Goal: Transaction & Acquisition: Obtain resource

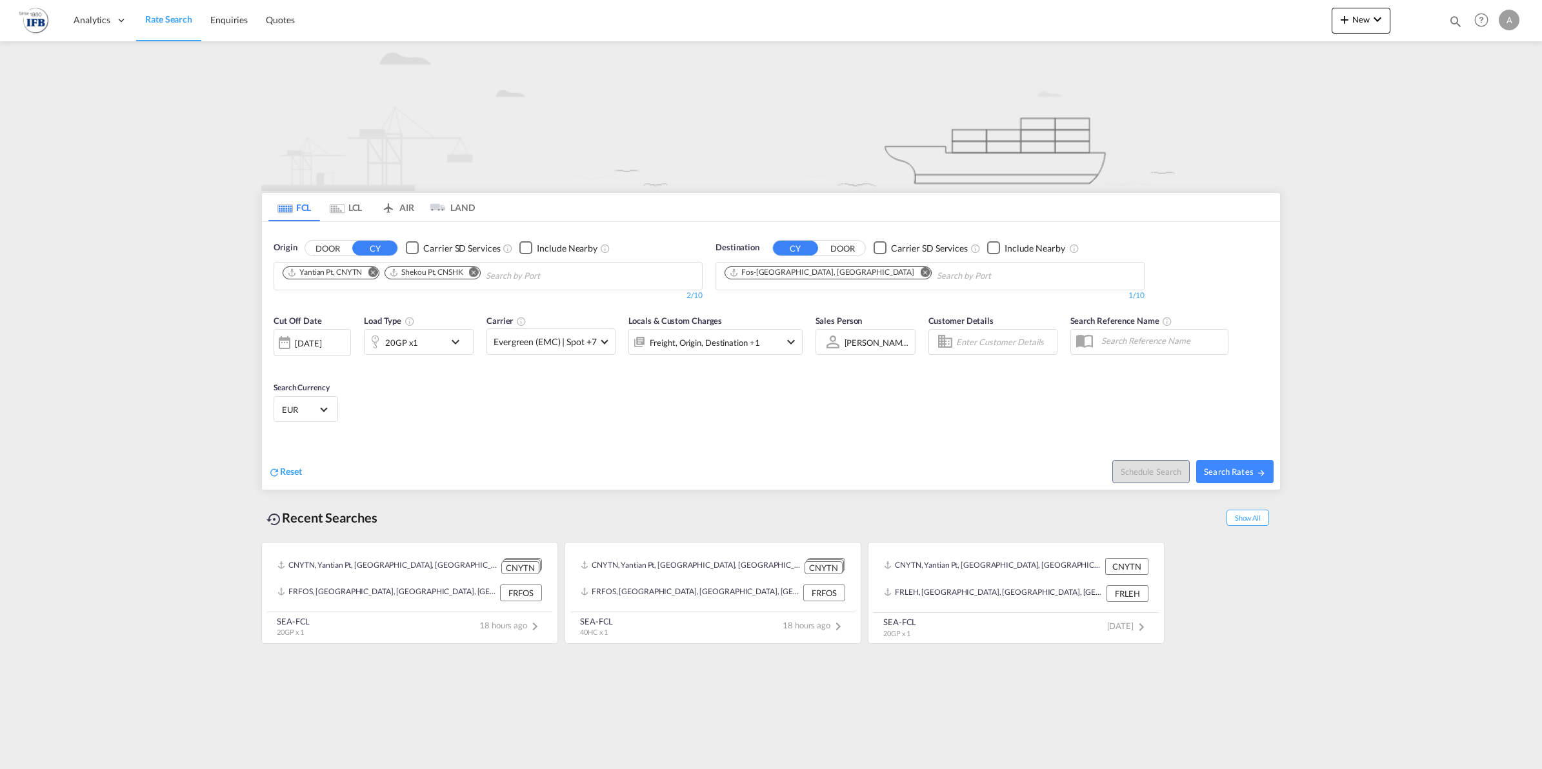
click at [372, 272] on md-icon "Remove" at bounding box center [373, 272] width 10 height 10
click at [372, 272] on md-icon "Remove" at bounding box center [372, 272] width 10 height 10
type input "?"
type input "NINGBO"
click at [361, 307] on div "Ningbo China CNNGB" at bounding box center [382, 305] width 245 height 39
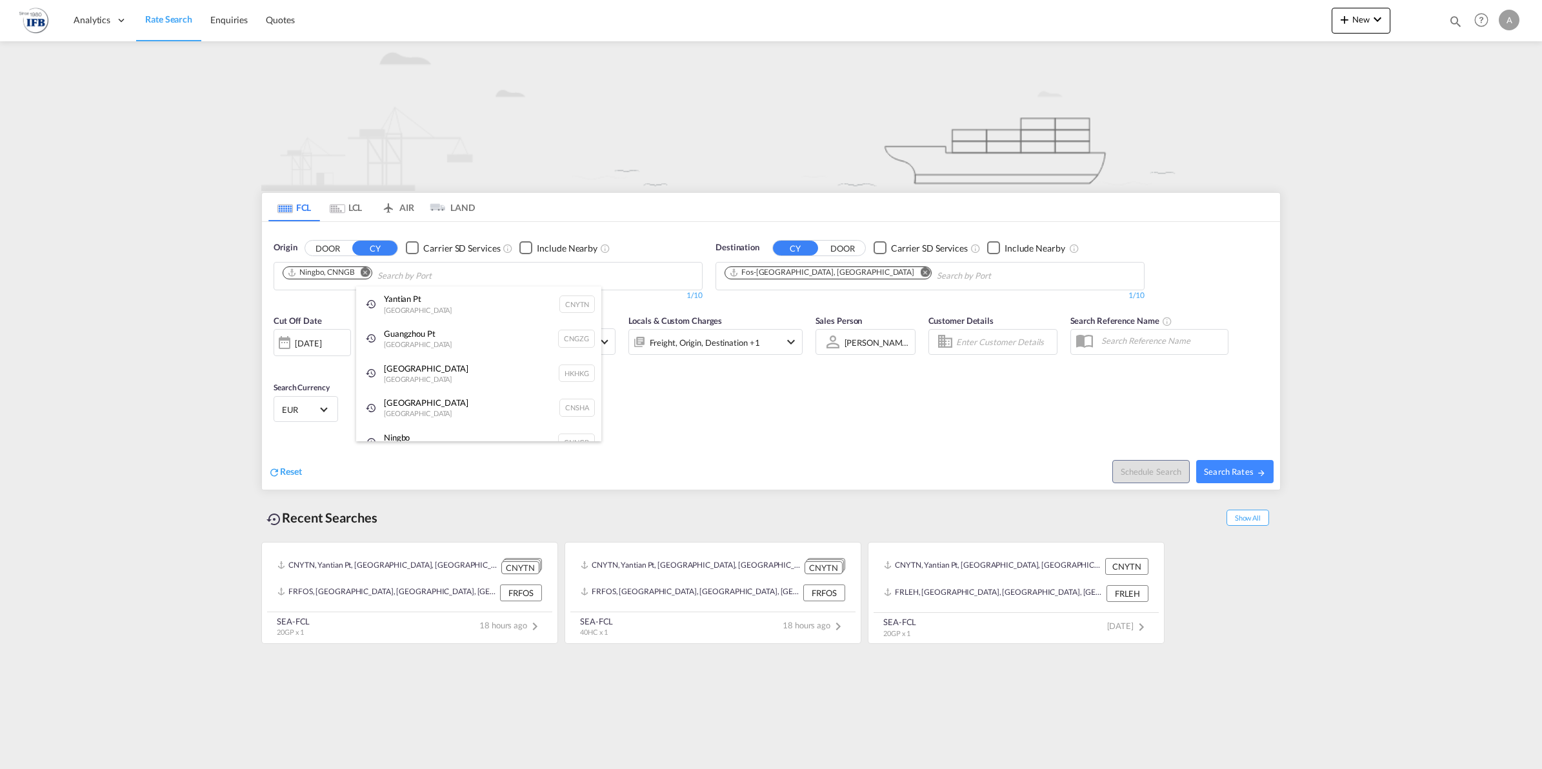
click at [446, 341] on div "Guangzhou Pt China CNGZG" at bounding box center [478, 338] width 245 height 35
click at [426, 345] on div "20GP x1" at bounding box center [404, 342] width 80 height 26
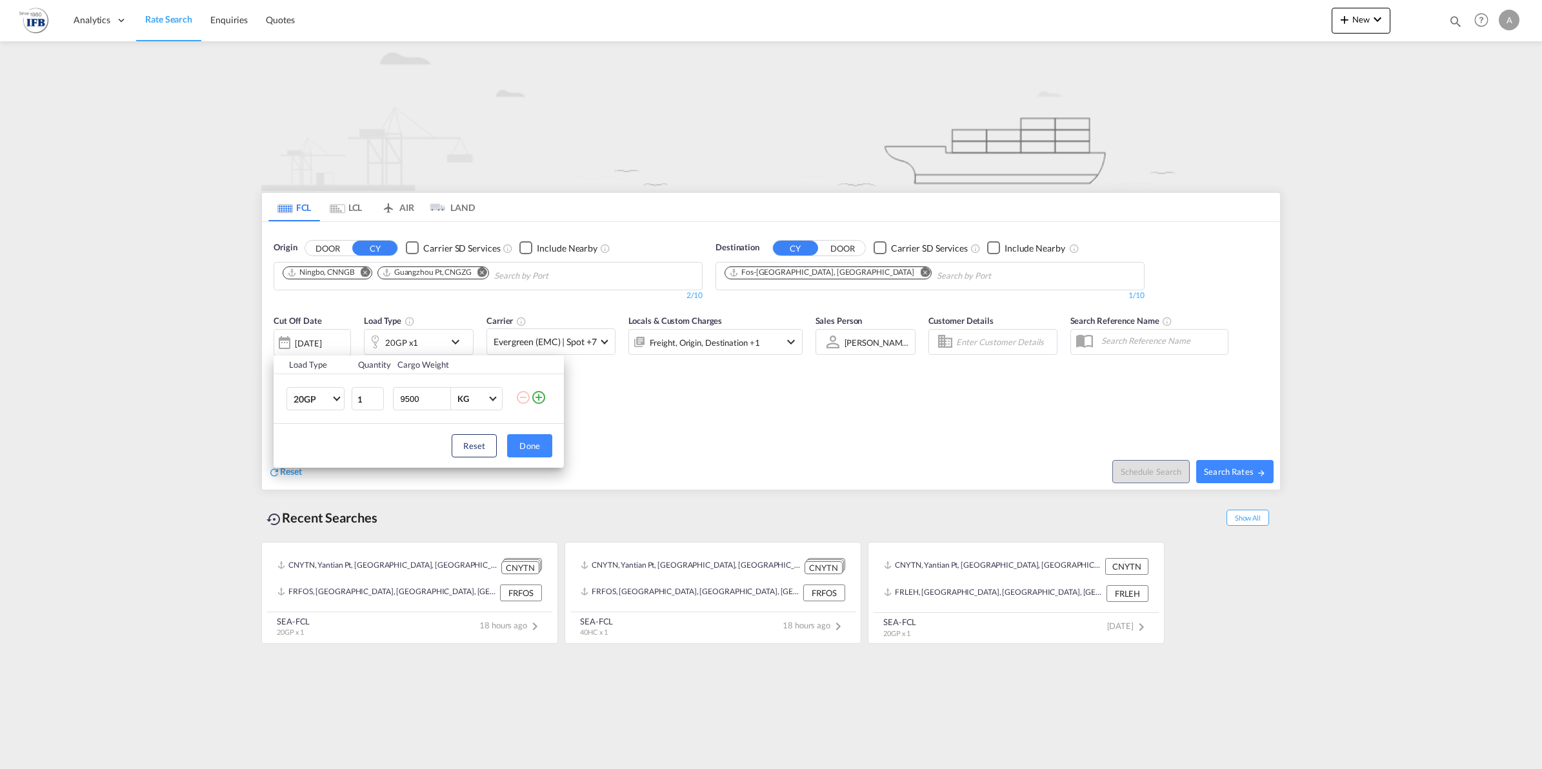
click at [423, 393] on input "9500" at bounding box center [425, 399] width 52 height 22
type input "14500"
click at [527, 439] on button "Done" at bounding box center [529, 445] width 45 height 23
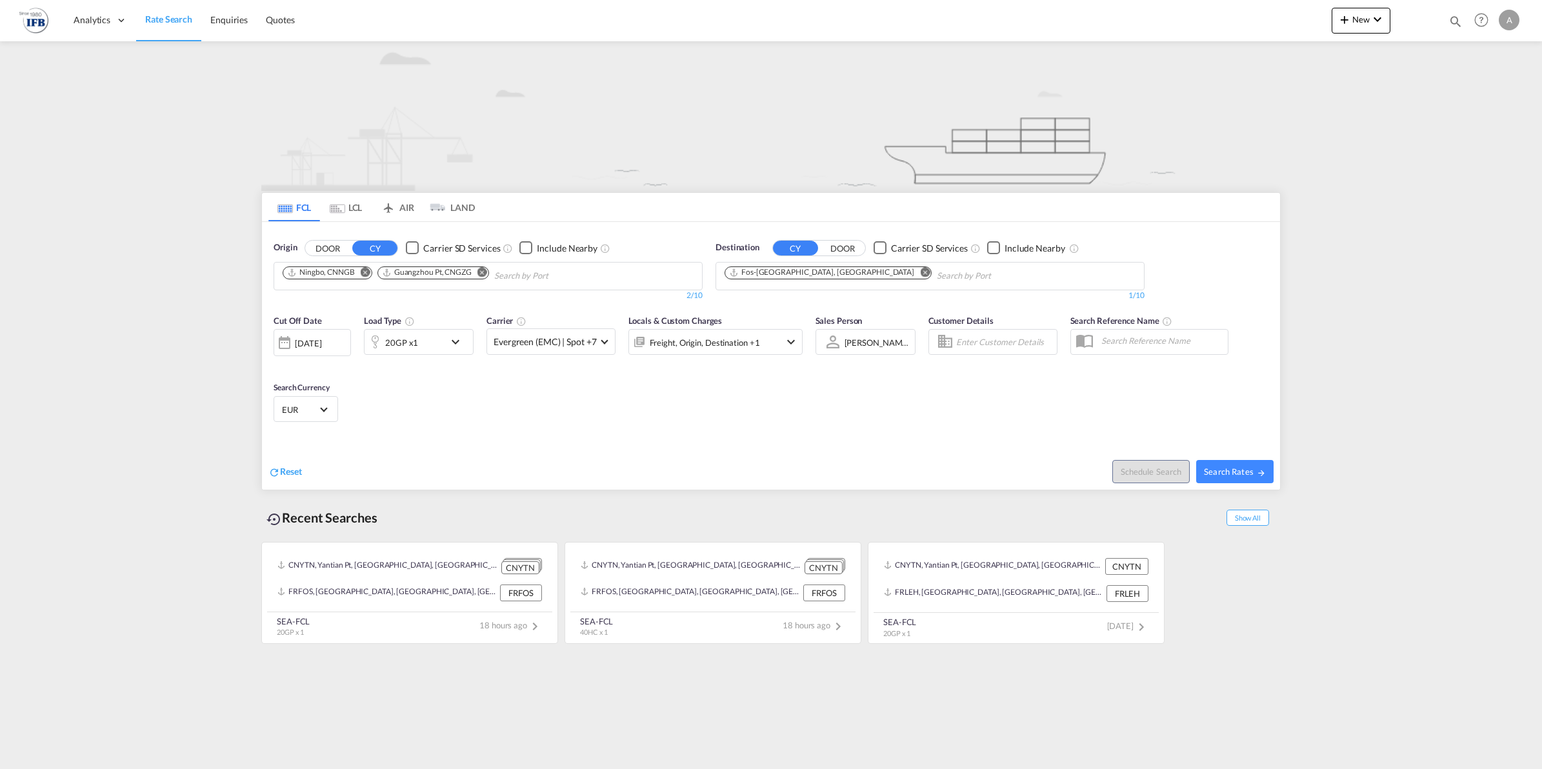
click at [321, 344] on div "[DATE]" at bounding box center [308, 343] width 26 height 12
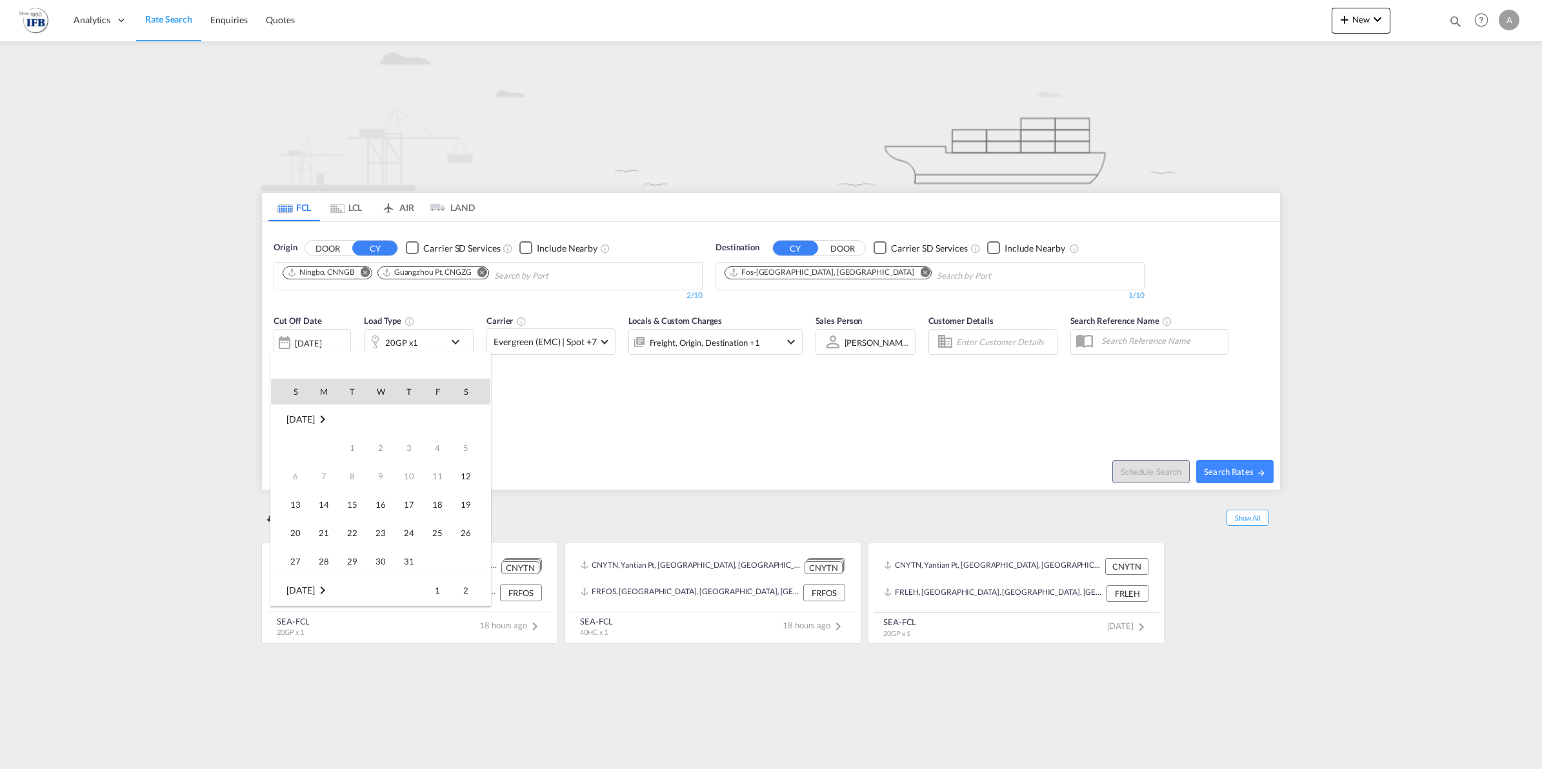
scroll to position [513, 0]
click at [303, 505] on span "19" at bounding box center [296, 505] width 26 height 26
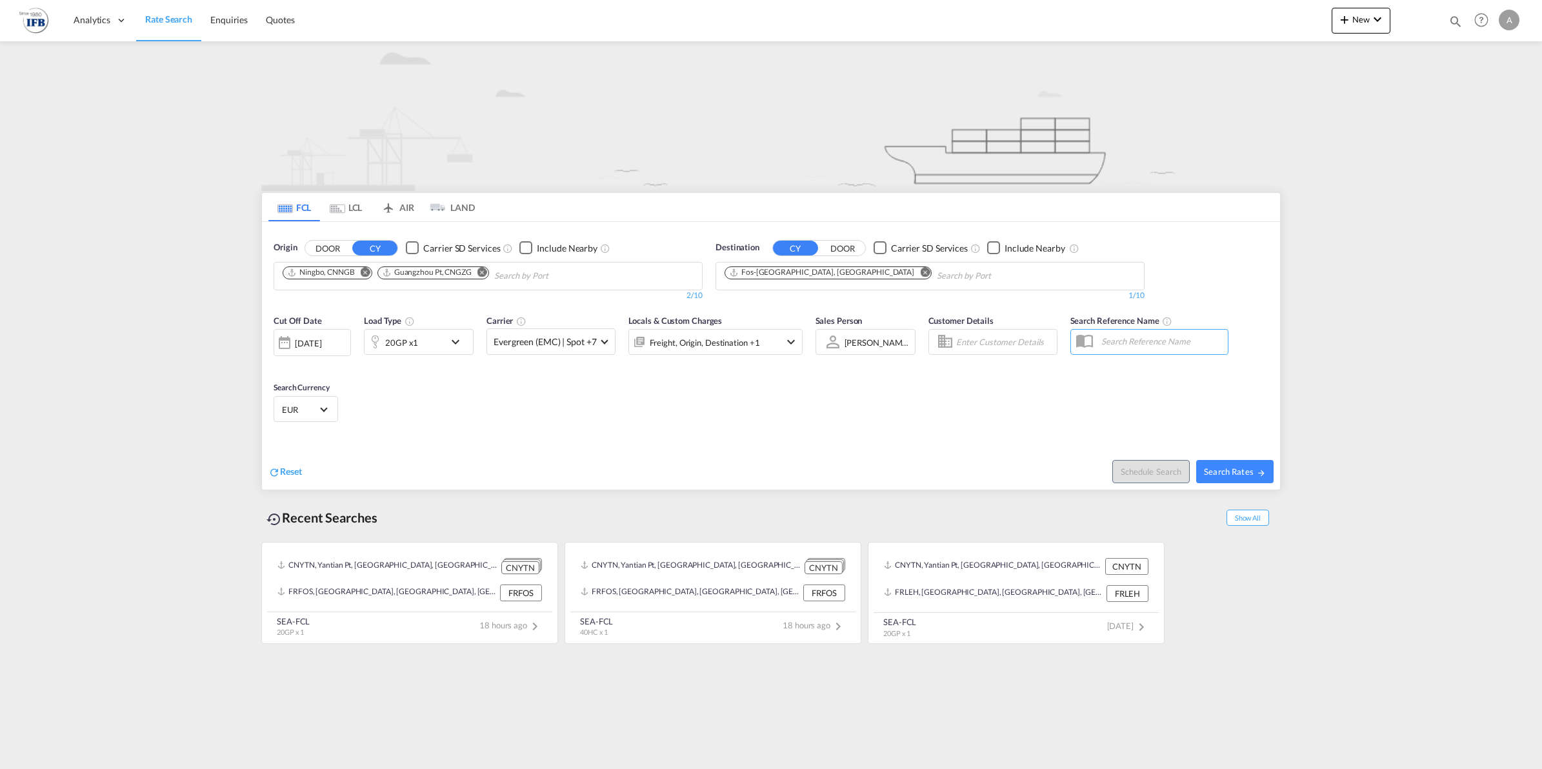
click at [481, 272] on md-icon "Remove" at bounding box center [482, 272] width 10 height 10
click at [1226, 469] on span "Search Rates" at bounding box center [1235, 471] width 62 height 10
type input "CNNGB to FRFOS / [DATE]"
